Goal: Book appointment/travel/reservation

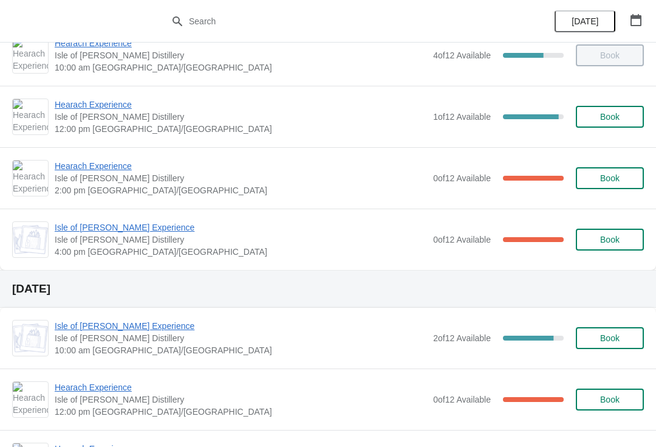
scroll to position [40, 0]
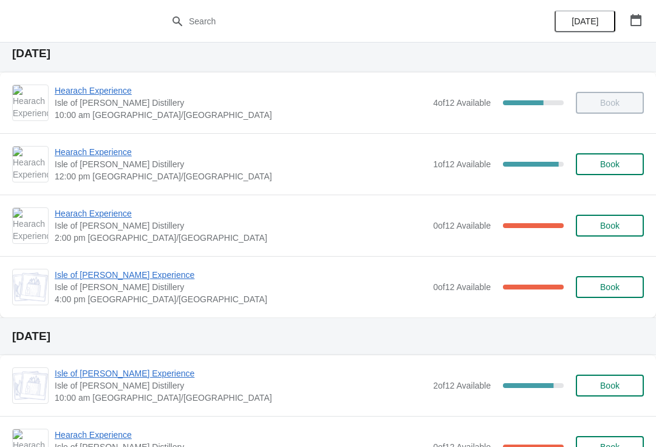
click at [108, 150] on span "Hearach Experience" at bounding box center [241, 152] width 373 height 12
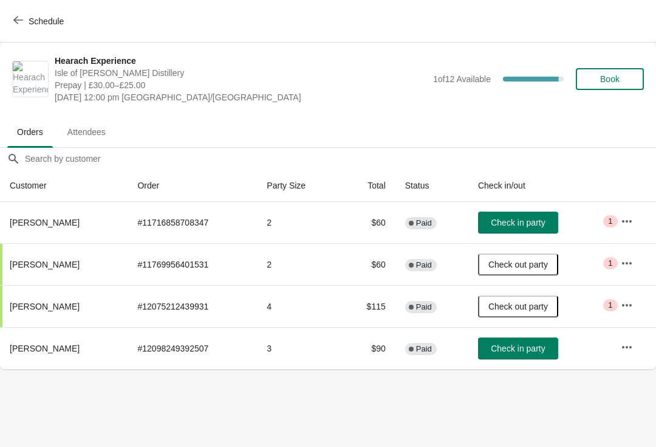
click at [14, 15] on icon "button" at bounding box center [18, 20] width 10 height 10
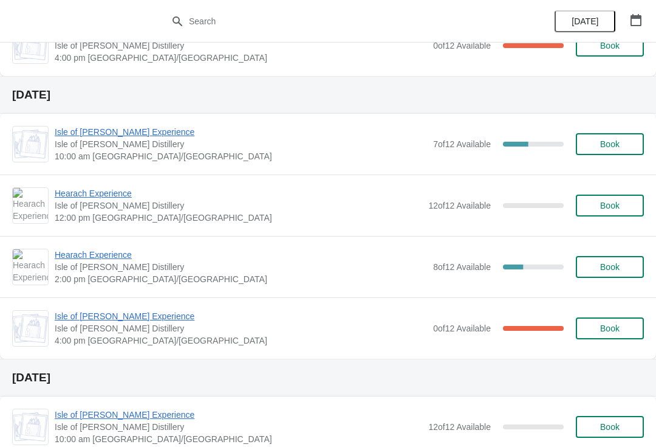
scroll to position [563, 0]
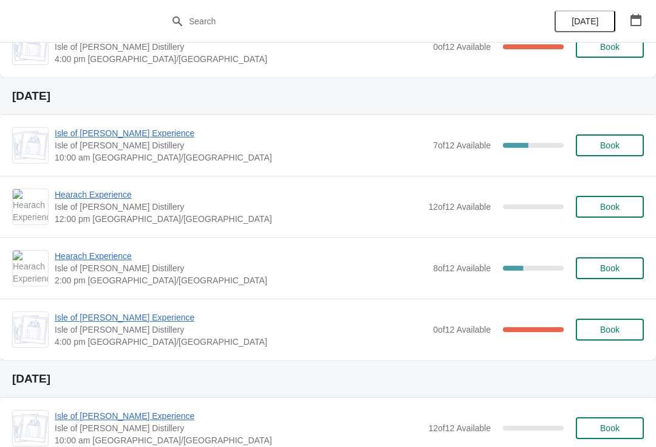
click at [106, 196] on span "Hearach Experience" at bounding box center [239, 194] width 368 height 12
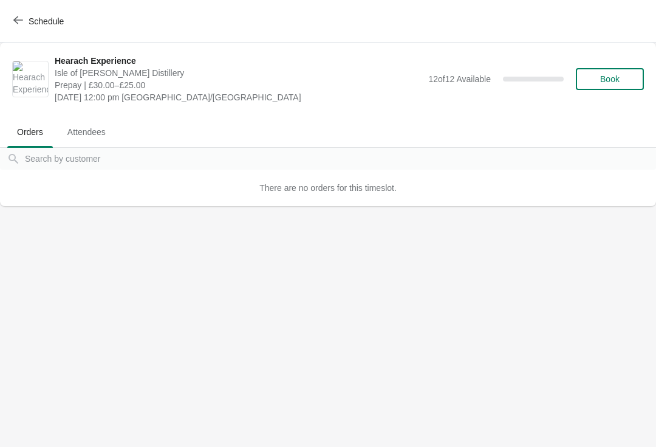
click at [608, 84] on span "Book" at bounding box center [609, 79] width 19 height 10
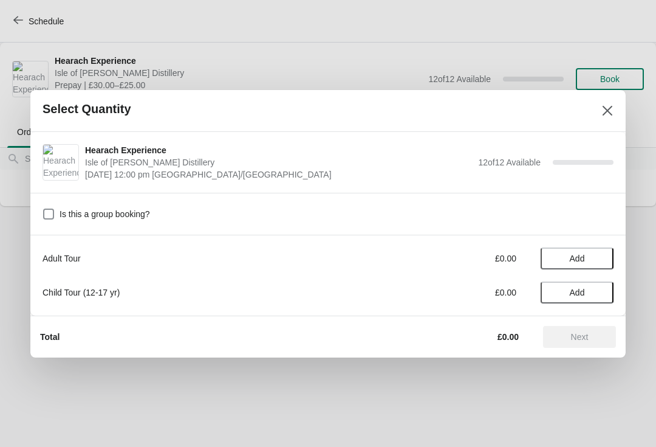
click at [596, 253] on span "Add" at bounding box center [577, 258] width 51 height 10
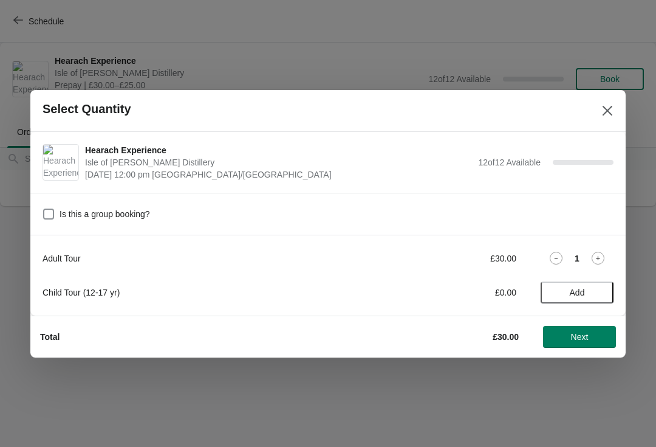
click at [603, 252] on icon at bounding box center [598, 258] width 13 height 13
click at [602, 263] on icon at bounding box center [598, 258] width 13 height 13
click at [587, 344] on button "Next" at bounding box center [579, 337] width 73 height 22
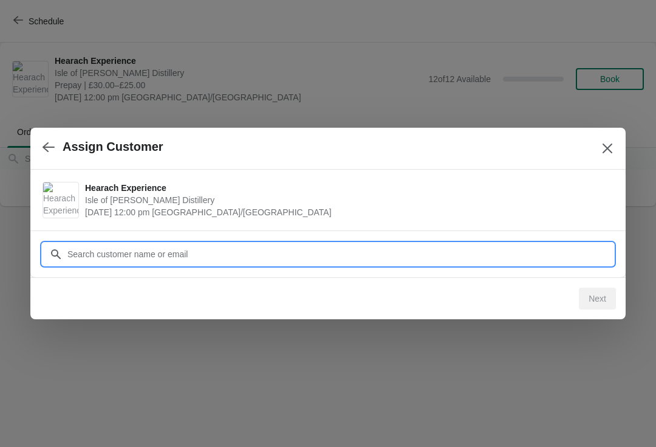
click at [293, 247] on input "Customer" at bounding box center [340, 254] width 547 height 22
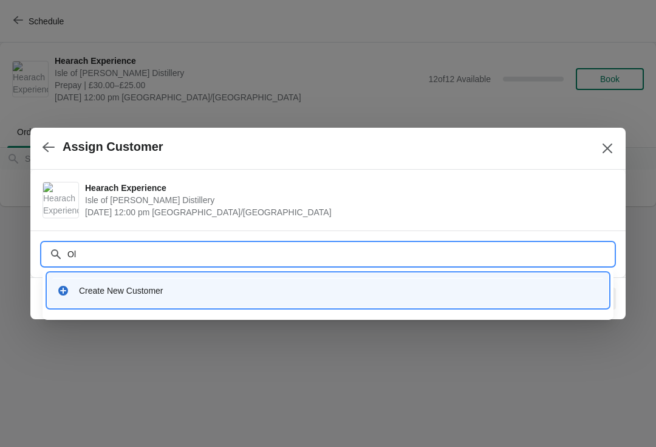
type input "O"
click at [290, 297] on div "Create New Customer" at bounding box center [328, 290] width 552 height 25
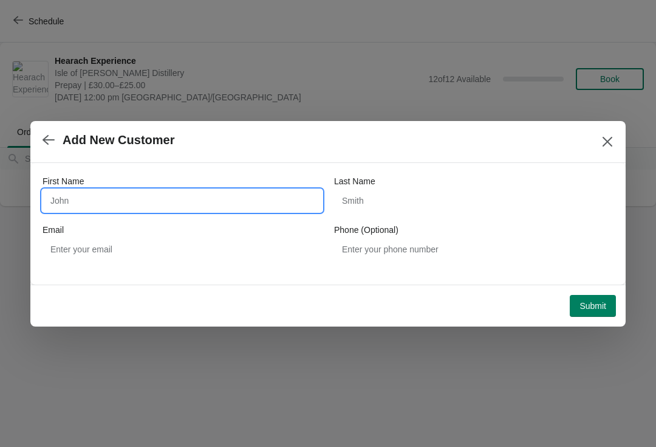
click at [86, 197] on input "First Name" at bounding box center [183, 201] width 280 height 22
type input "[PERSON_NAME]"
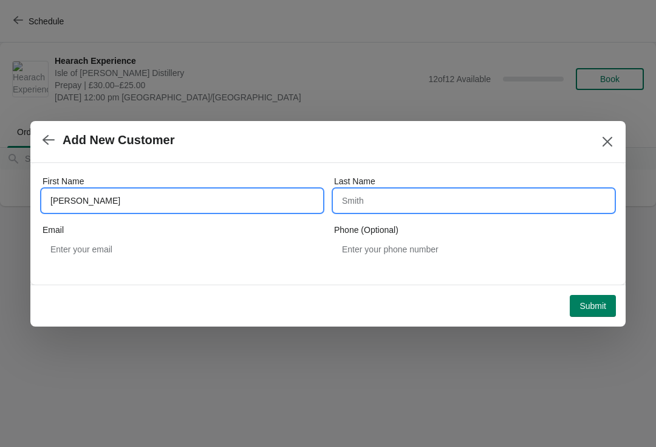
click at [404, 205] on input "Last Name" at bounding box center [474, 201] width 280 height 22
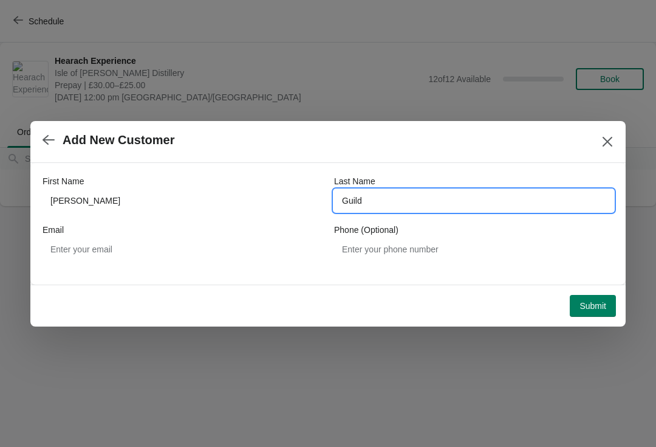
type input "Guild"
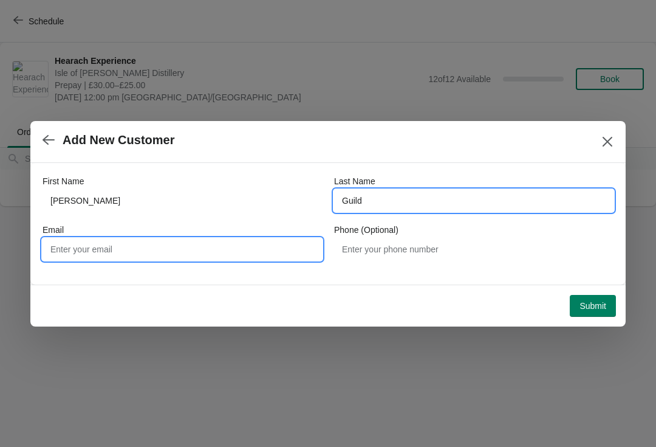
click at [160, 254] on input "Email" at bounding box center [183, 249] width 280 height 22
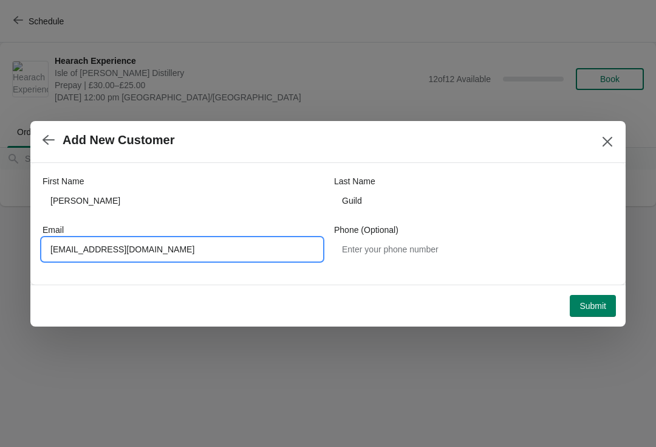
type input "[EMAIL_ADDRESS][DOMAIN_NAME]"
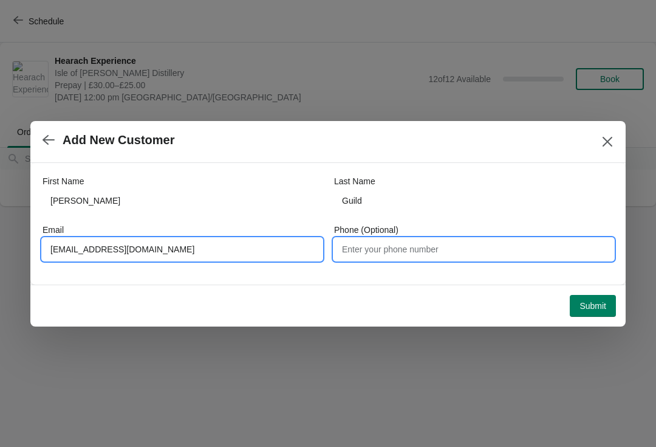
click at [461, 242] on input "Phone (Optional)" at bounding box center [474, 249] width 280 height 22
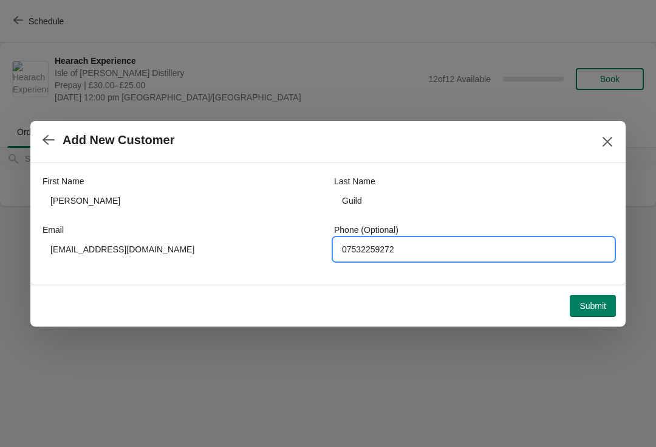
type input "07532259272"
click at [600, 310] on span "Submit" at bounding box center [593, 306] width 27 height 10
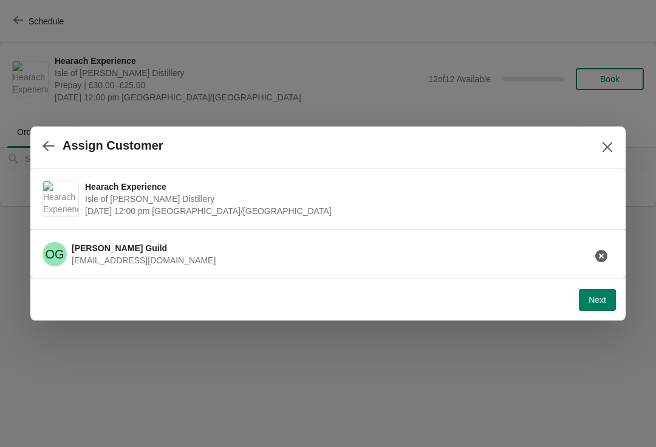
click at [604, 305] on button "Next" at bounding box center [597, 300] width 37 height 22
